Goal: Transaction & Acquisition: Subscribe to service/newsletter

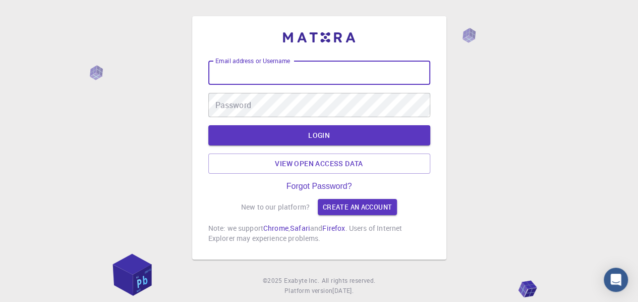
click at [232, 71] on input "Email address or Username" at bounding box center [319, 73] width 222 height 24
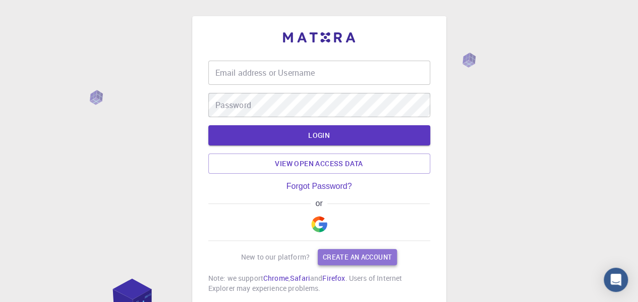
click at [346, 255] on link "Create an account" at bounding box center [357, 257] width 79 height 16
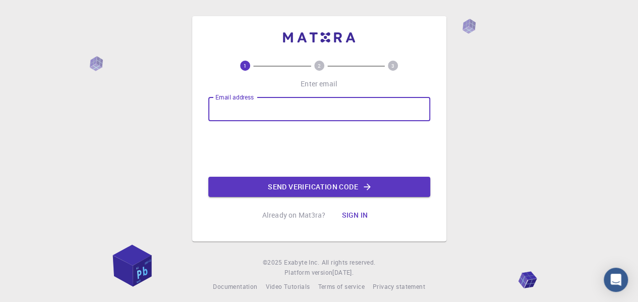
click at [218, 106] on input "Email address" at bounding box center [319, 109] width 222 height 24
type input "[EMAIL_ADDRESS][DOMAIN_NAME]"
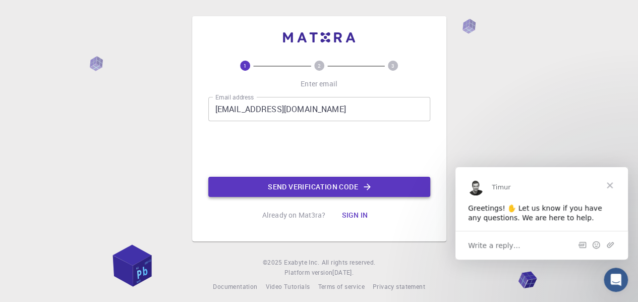
click at [300, 186] on button "Send verification code" at bounding box center [319, 187] width 222 height 20
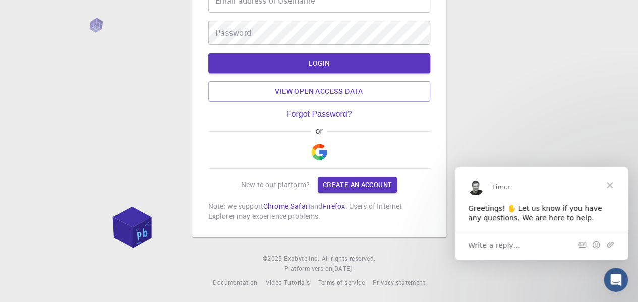
scroll to position [76, 0]
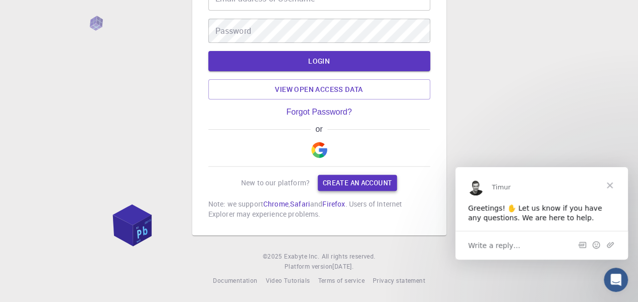
click at [350, 178] on link "Create an account" at bounding box center [357, 183] width 79 height 16
